Goal: Information Seeking & Learning: Learn about a topic

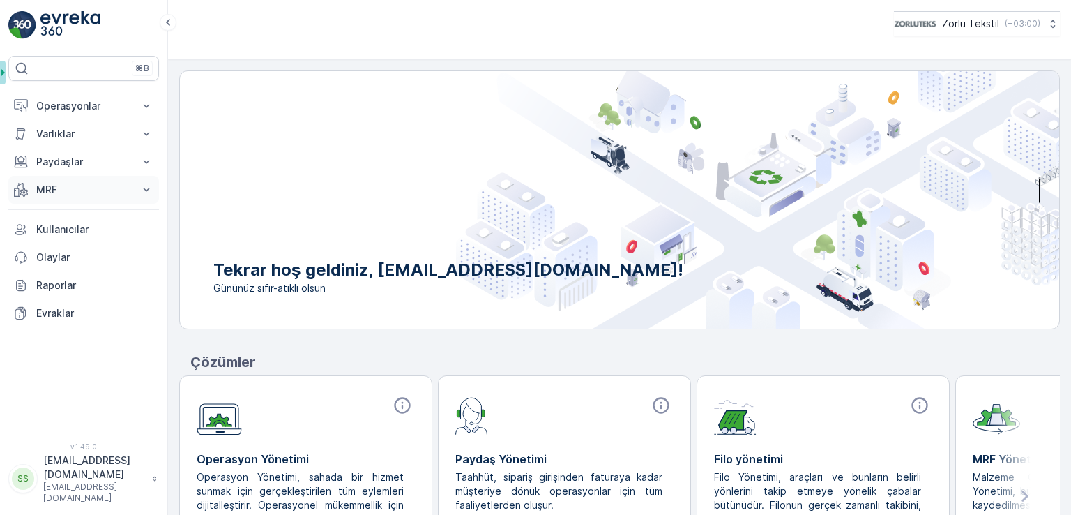
click at [70, 180] on button "MRF" at bounding box center [83, 190] width 151 height 28
click at [70, 214] on p "Insights" at bounding box center [54, 213] width 36 height 14
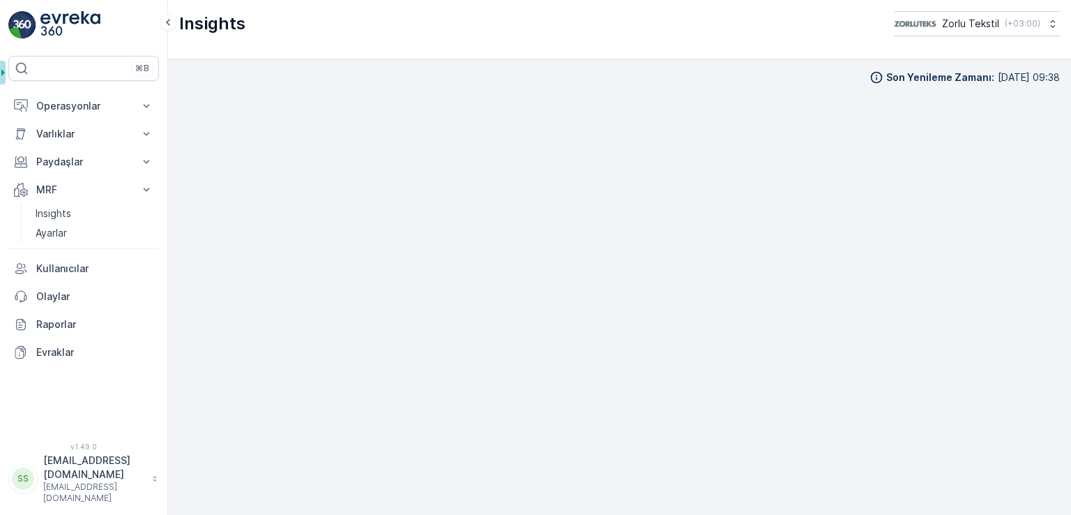
click at [70, 23] on img at bounding box center [70, 25] width 60 height 28
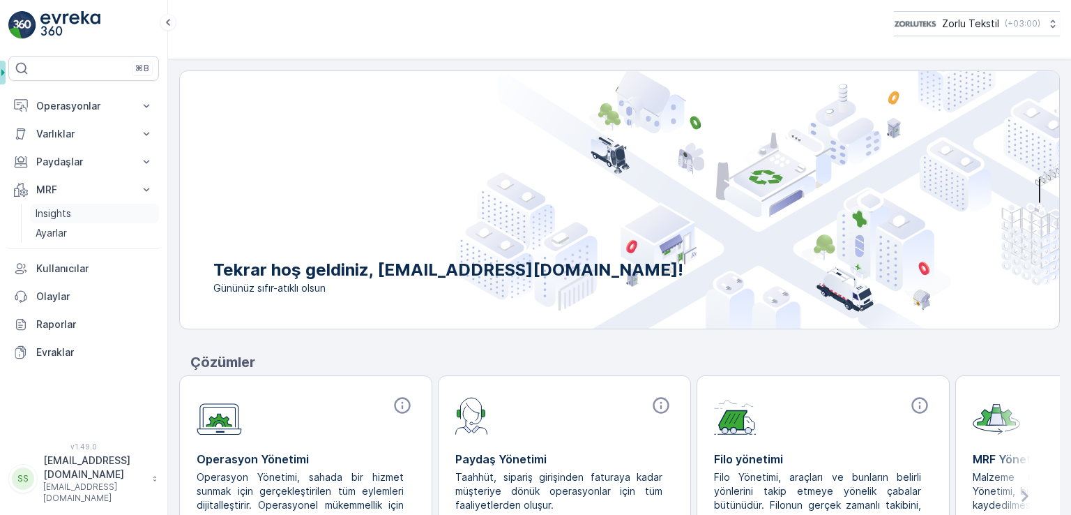
click at [73, 206] on link "Insights" at bounding box center [94, 214] width 129 height 20
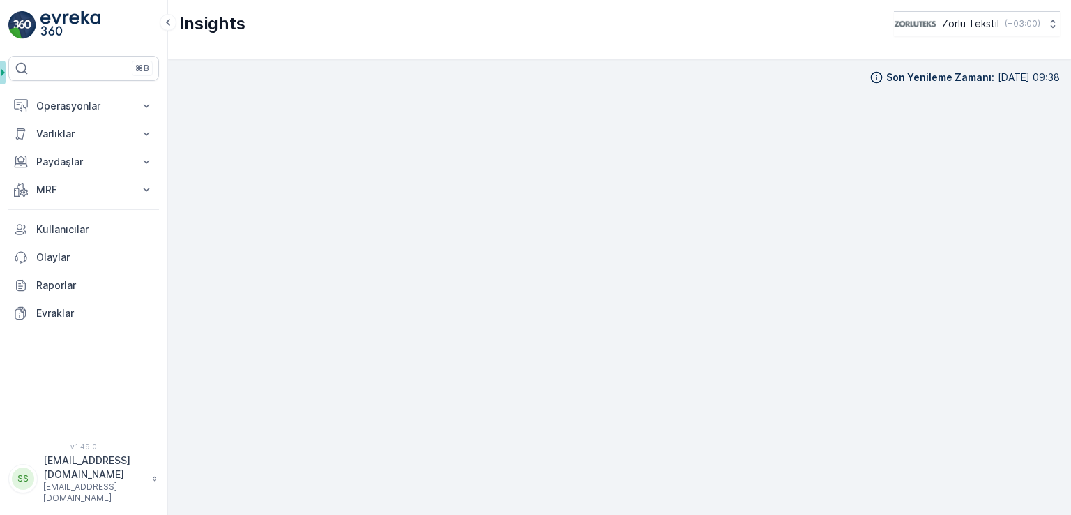
scroll to position [12, 0]
